Goal: Register for event/course

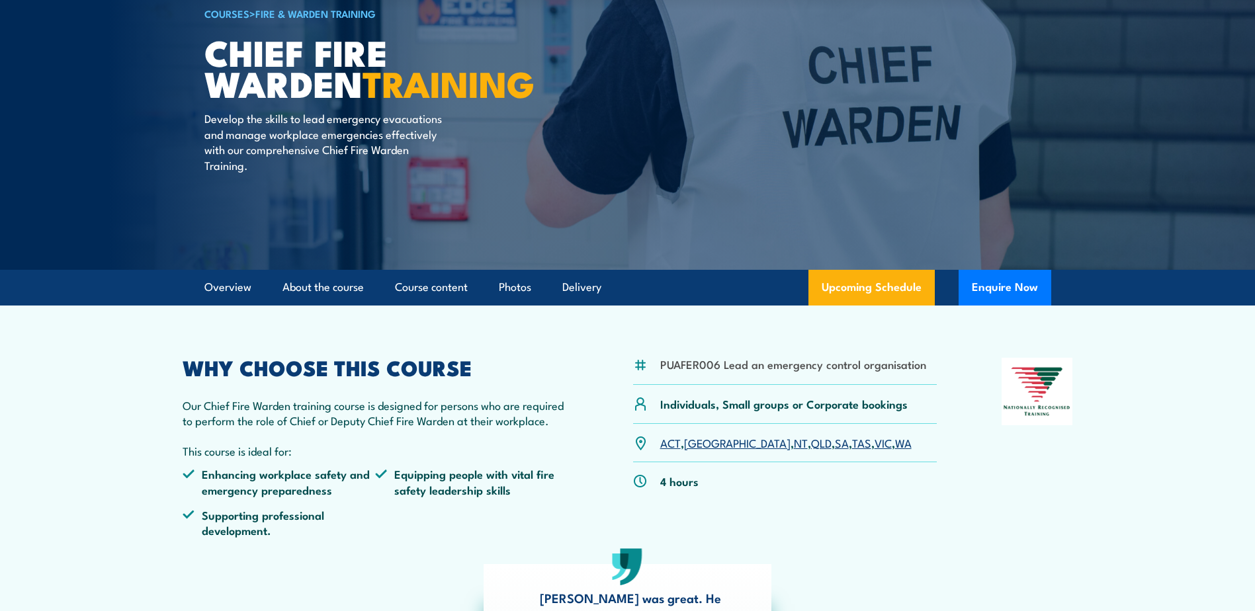
scroll to position [132, 0]
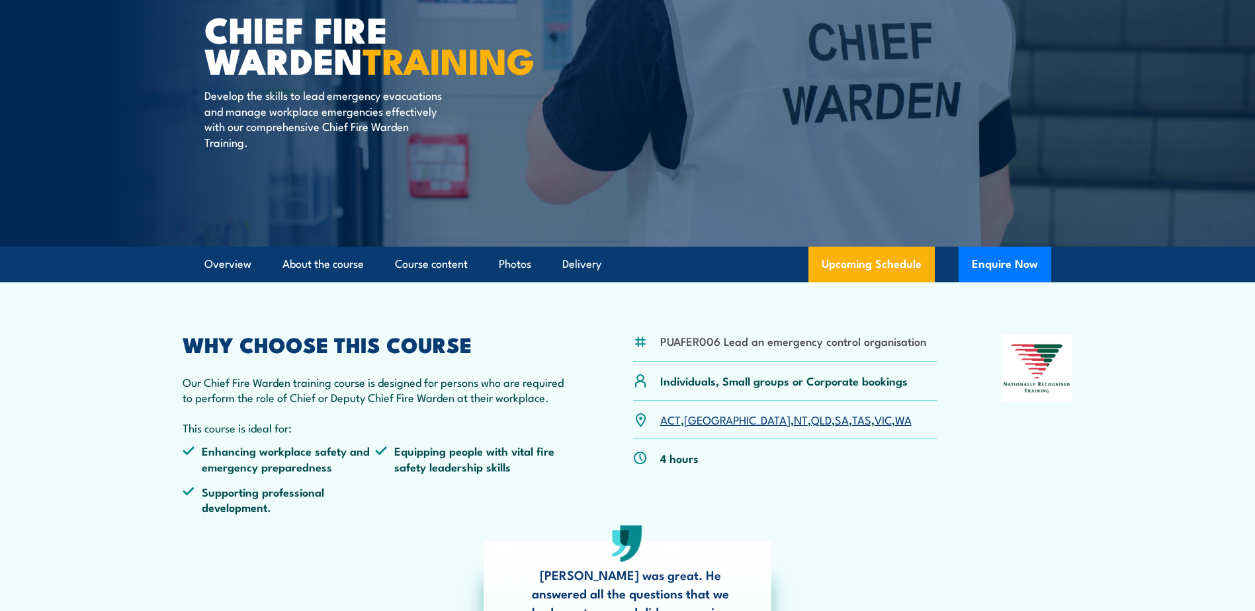
click at [875, 423] on link "VIC" at bounding box center [883, 420] width 17 height 16
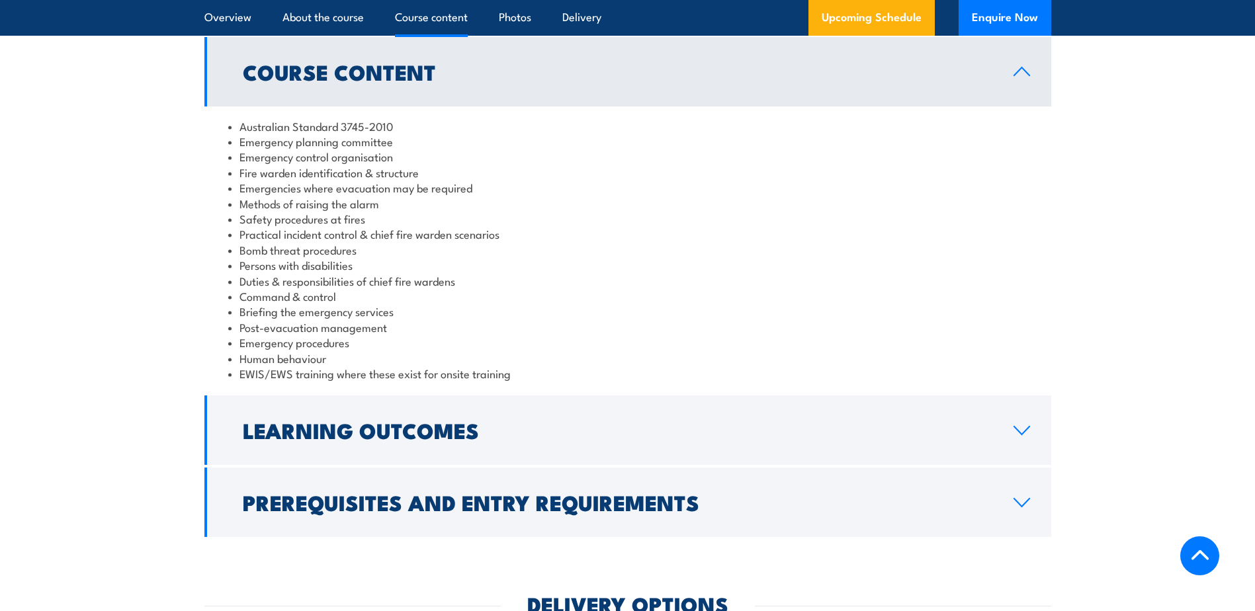
scroll to position [1169, 0]
